Goal: Understand process/instructions: Learn how to perform a task or action

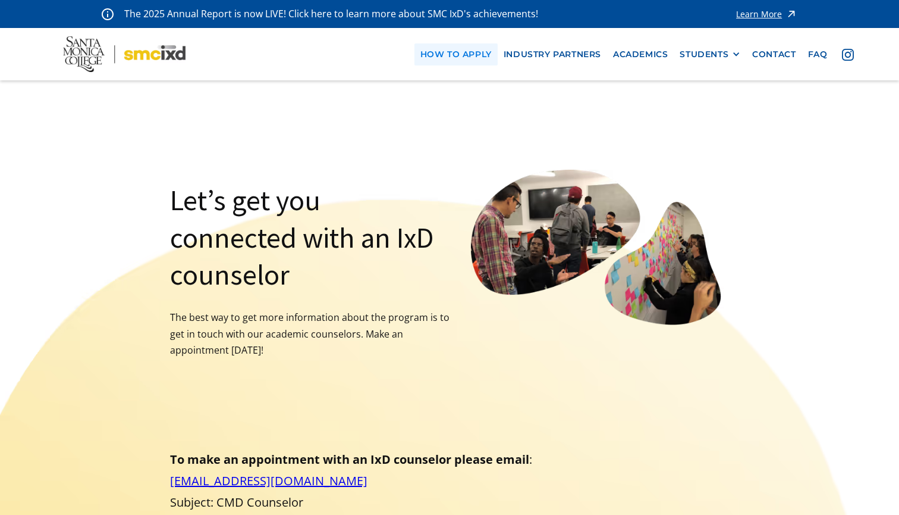
click at [452, 56] on link "how to apply" at bounding box center [456, 54] width 83 height 22
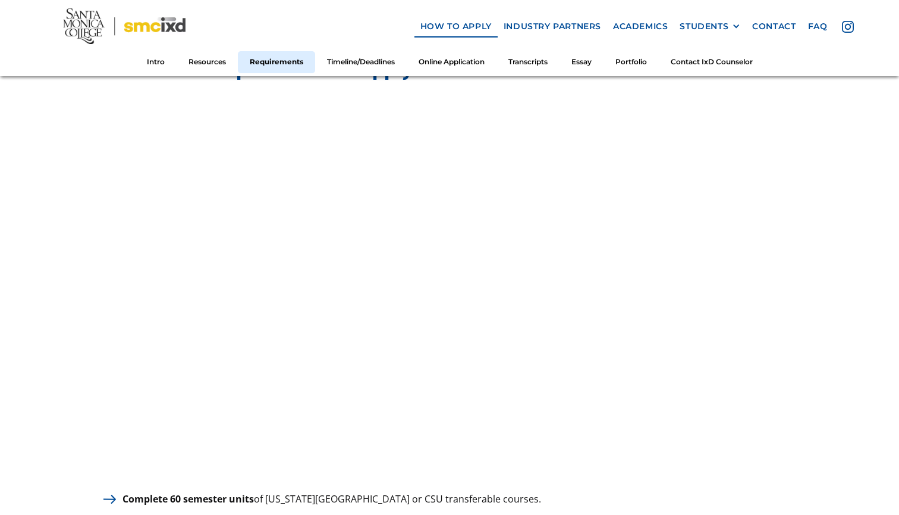
scroll to position [1386, 0]
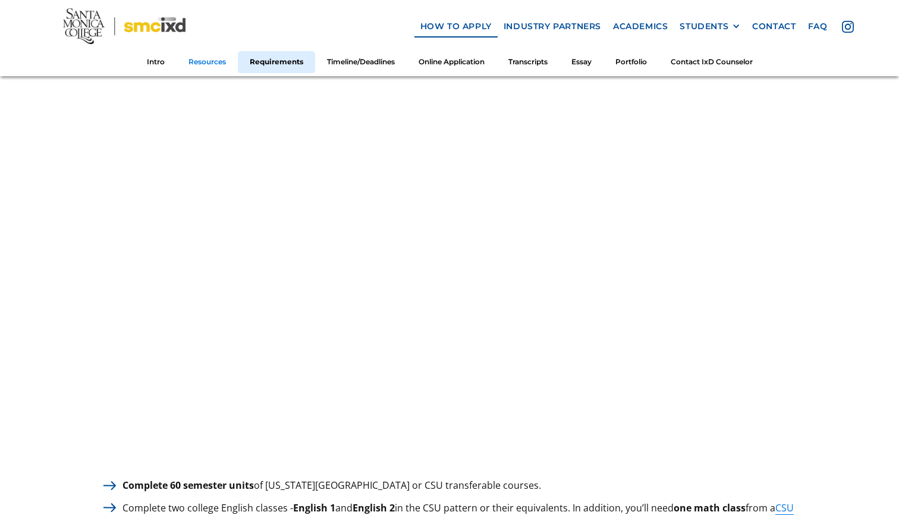
click at [218, 65] on link "Resources" at bounding box center [207, 62] width 61 height 22
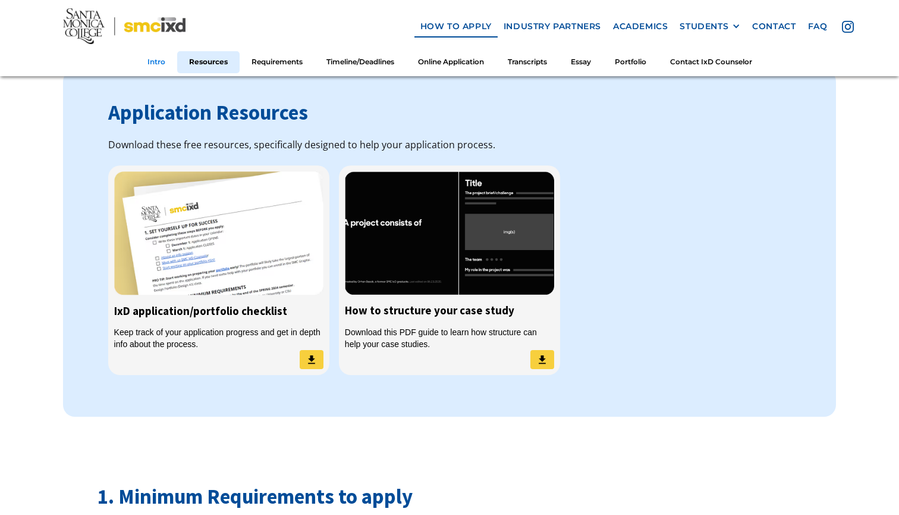
click at [155, 60] on link "Intro" at bounding box center [157, 62] width 42 height 22
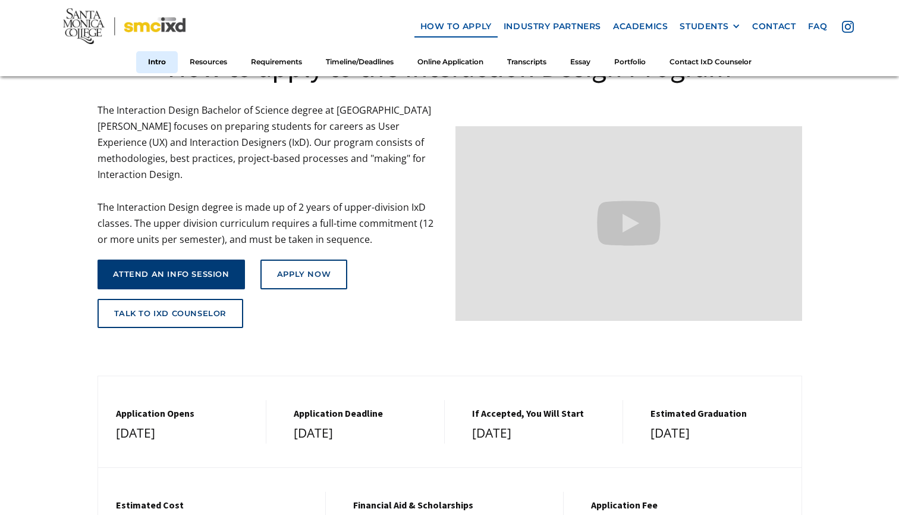
click at [152, 269] on div "attend an info session" at bounding box center [171, 274] width 117 height 10
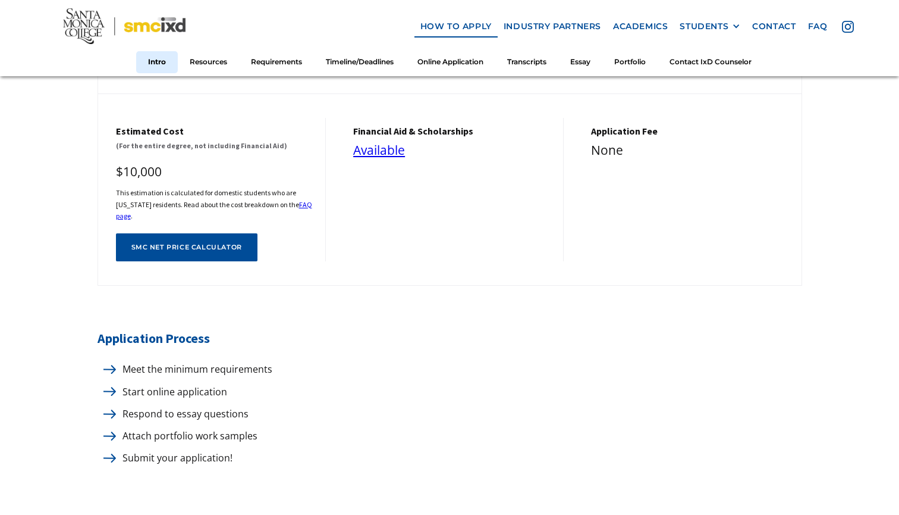
scroll to position [476, 0]
click at [271, 65] on link "Requirements" at bounding box center [276, 62] width 75 height 22
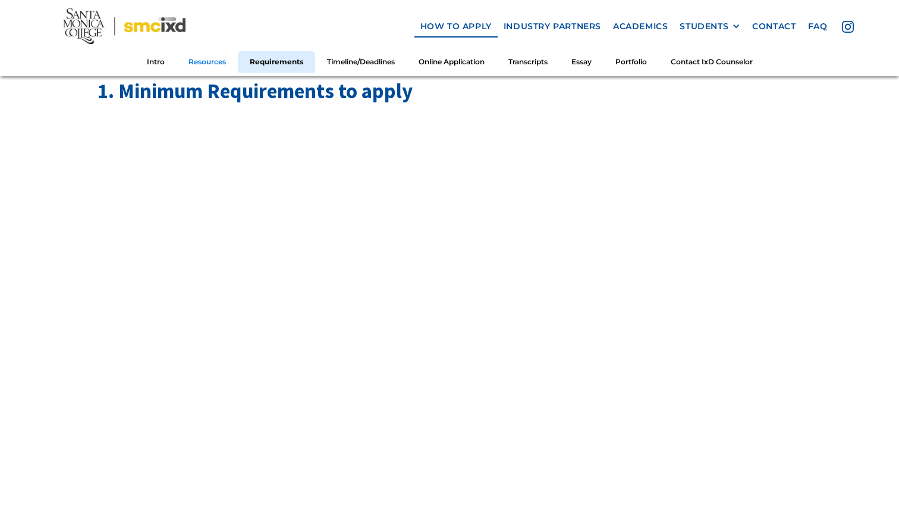
click at [219, 63] on link "Resources" at bounding box center [207, 62] width 61 height 22
